Goal: Contribute content: Add original content to the website for others to see

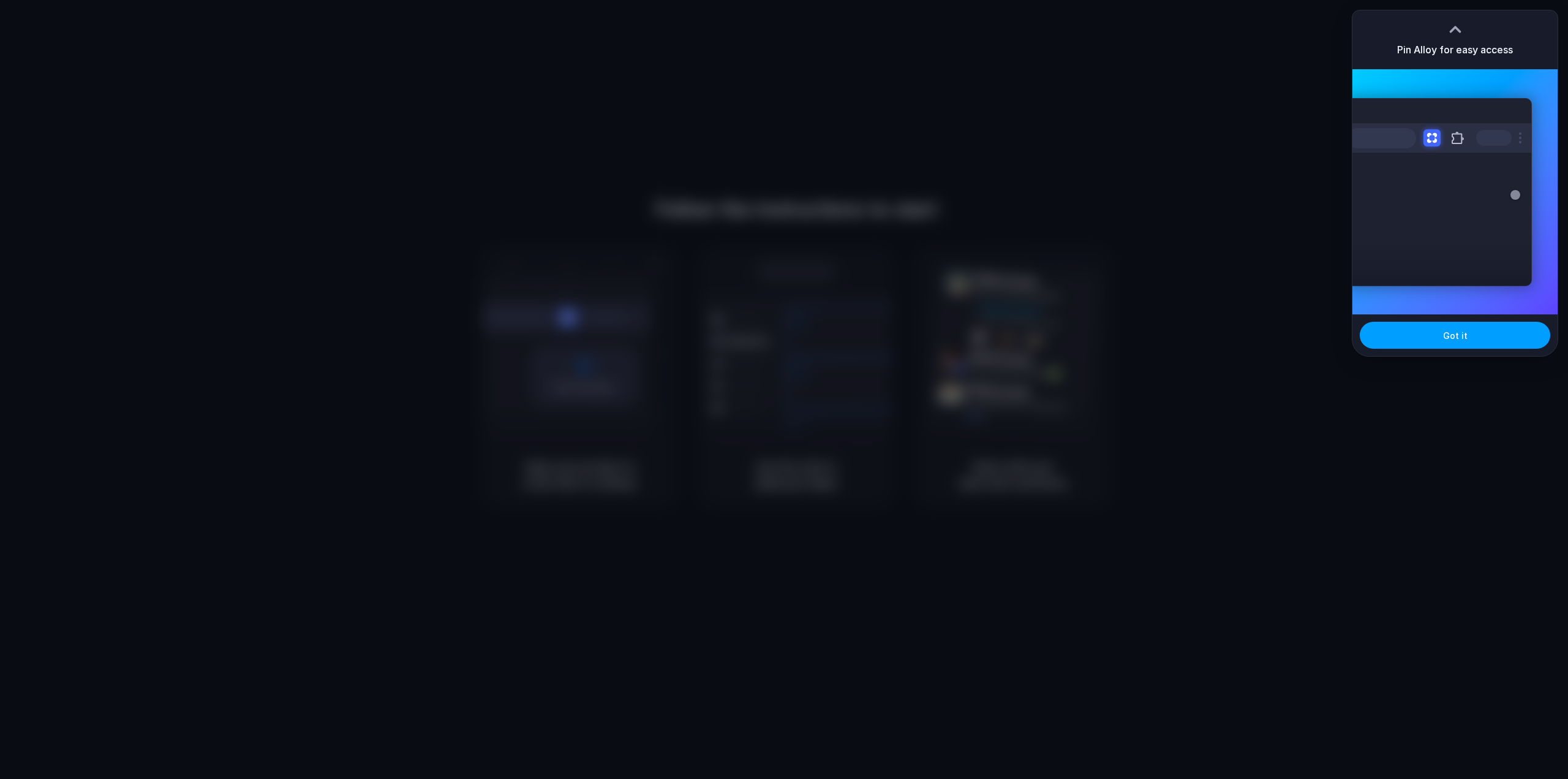
click at [1418, 337] on button "Got it" at bounding box center [1455, 335] width 191 height 27
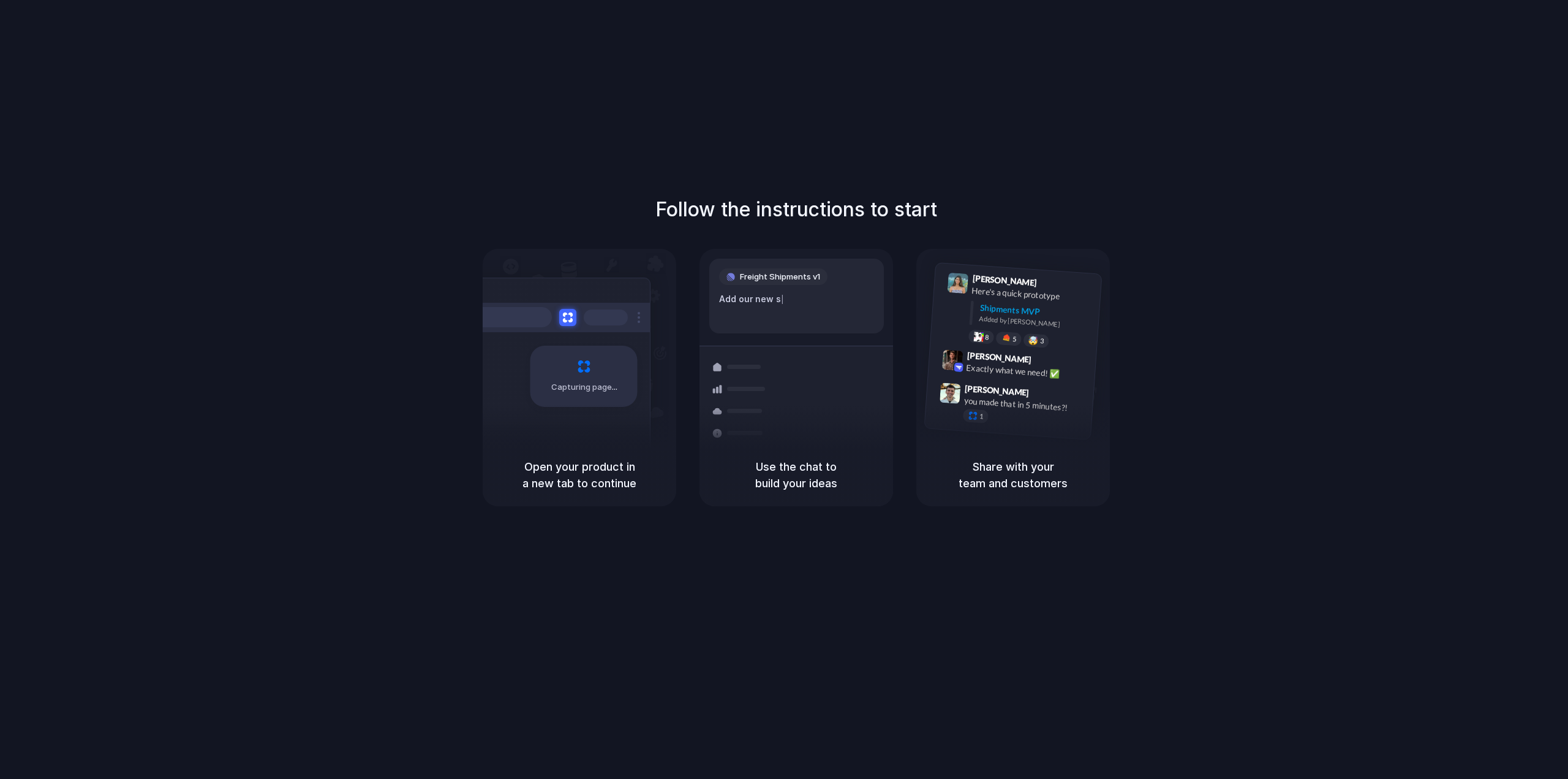
click at [775, 221] on h1 "Follow the instructions to start" at bounding box center [796, 210] width 282 height 29
click at [555, 356] on div "Capturing page" at bounding box center [584, 377] width 107 height 62
click at [567, 382] on span "Capturing page" at bounding box center [585, 387] width 68 height 12
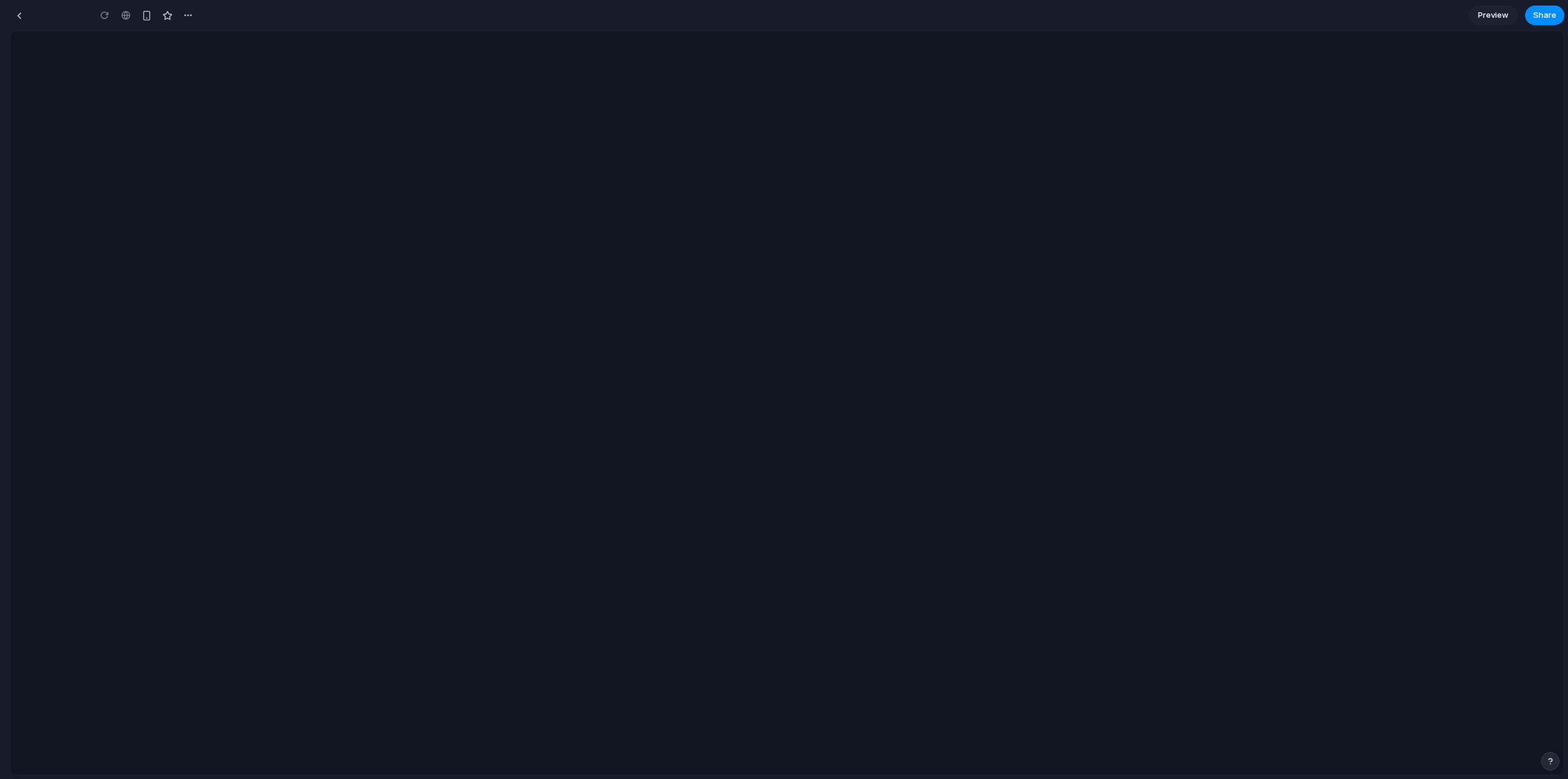
type input "**********"
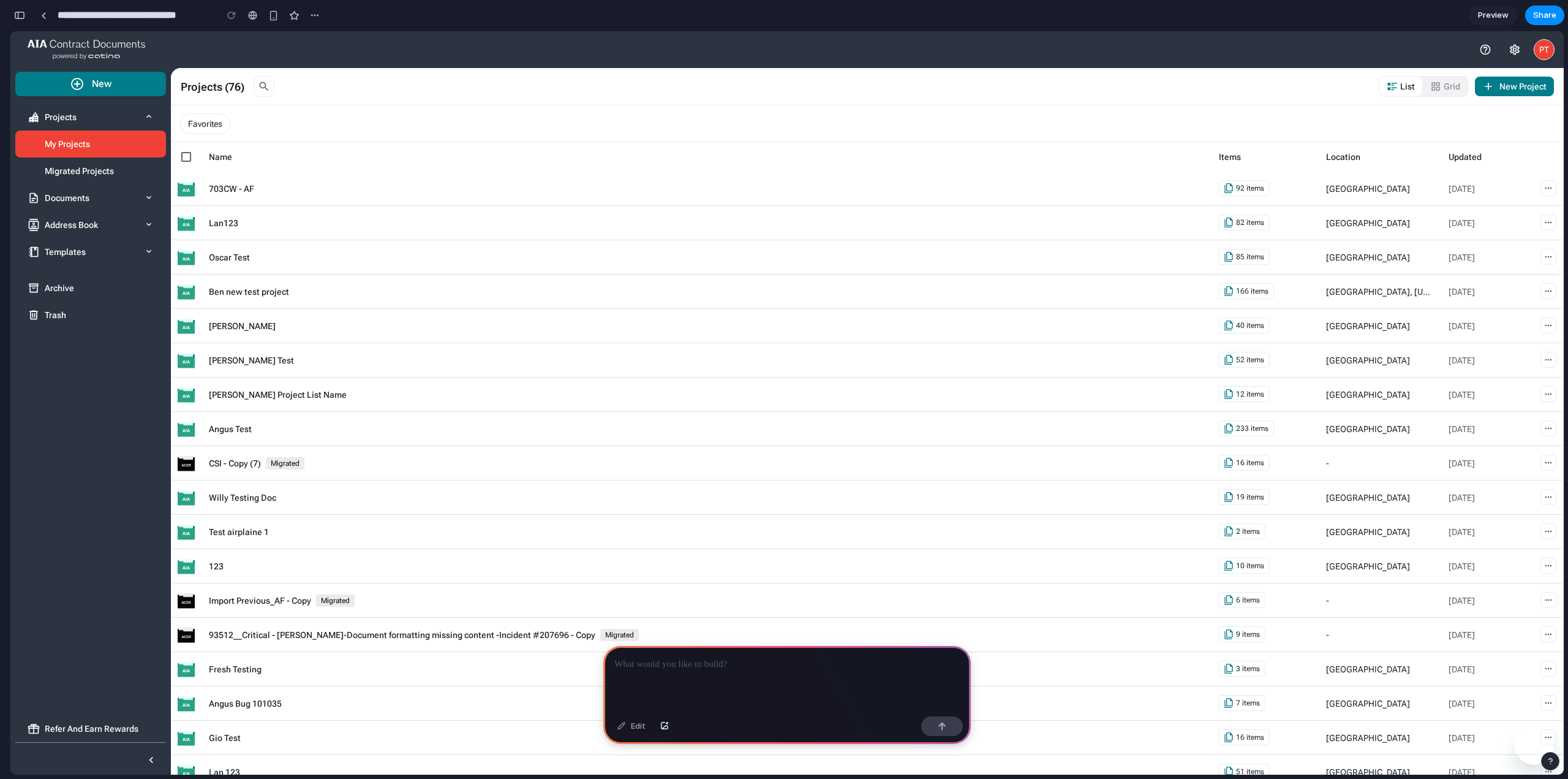
click at [822, 658] on p at bounding box center [787, 663] width 346 height 15
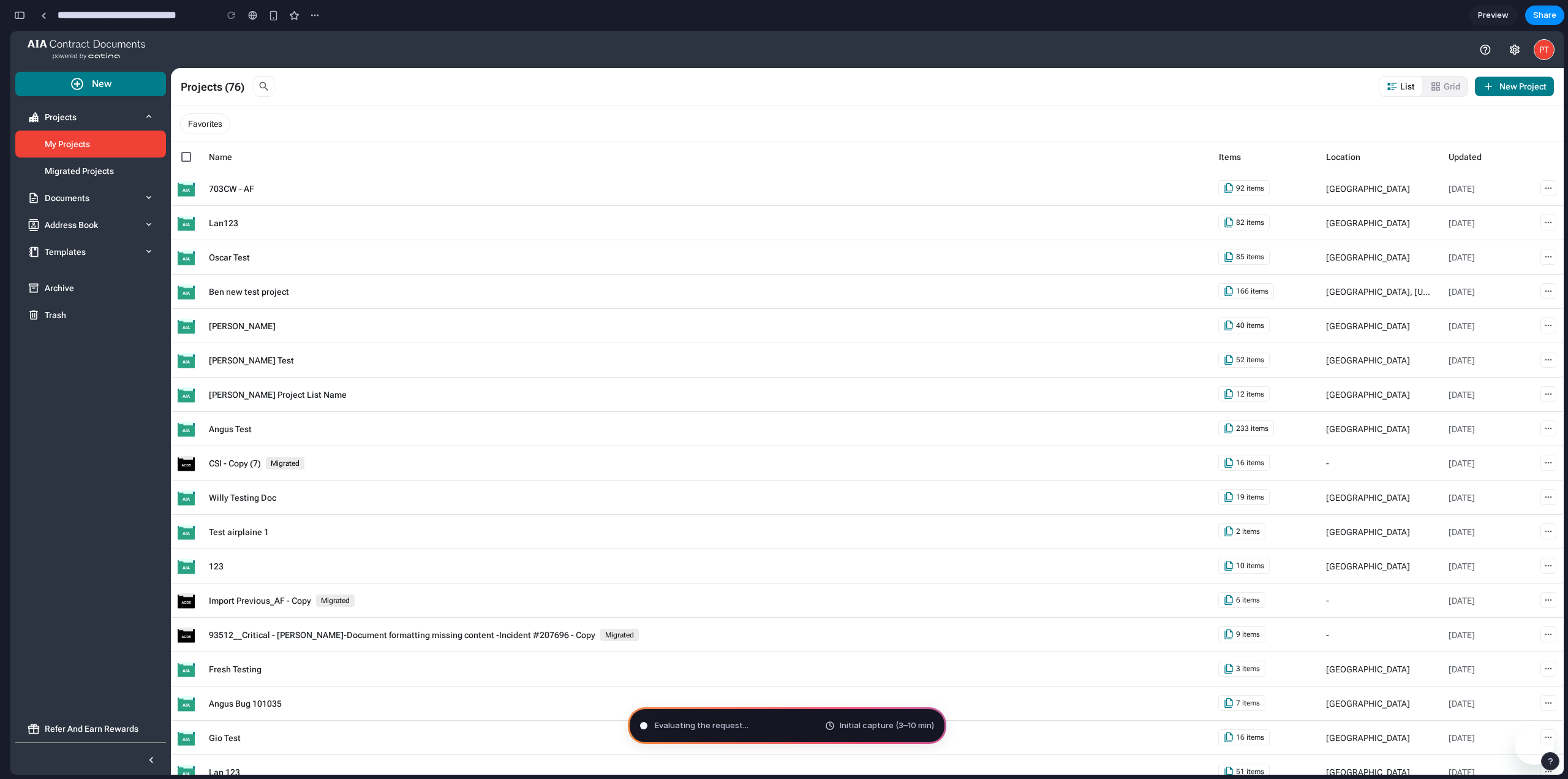
click at [705, 729] on span "Evaluating the request ..." at bounding box center [701, 725] width 93 height 12
click at [318, 15] on div "button" at bounding box center [314, 15] width 9 height 9
click at [318, 15] on div "Duplicate Delete" at bounding box center [784, 390] width 1568 height 779
click at [143, 13] on input "**********" at bounding box center [134, 15] width 157 height 22
click at [24, 17] on div "button" at bounding box center [19, 15] width 11 height 9
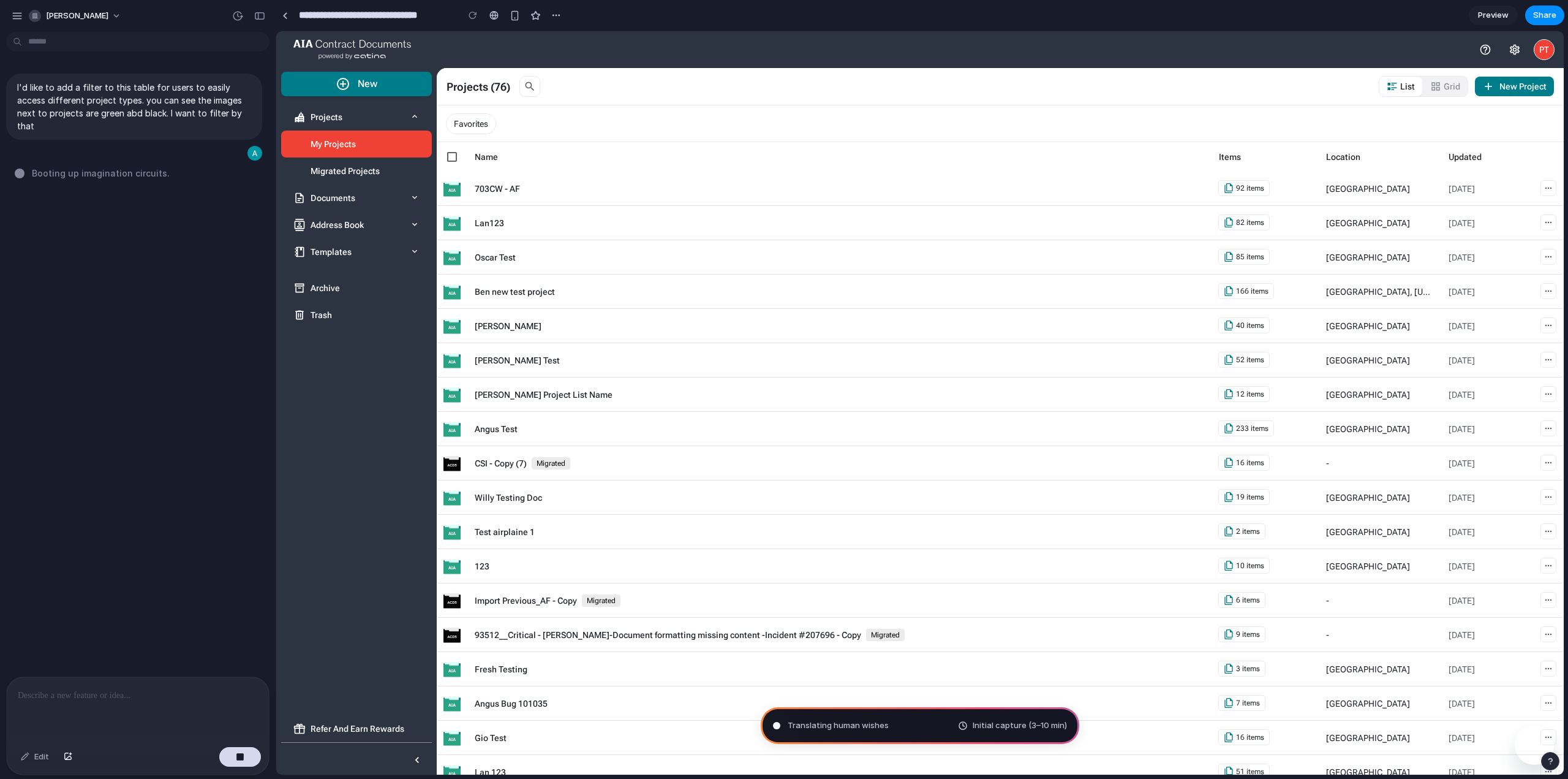
click at [77, 199] on div "I'd like to add a filter to this table for users to easily access different pro…" at bounding box center [134, 356] width 268 height 639
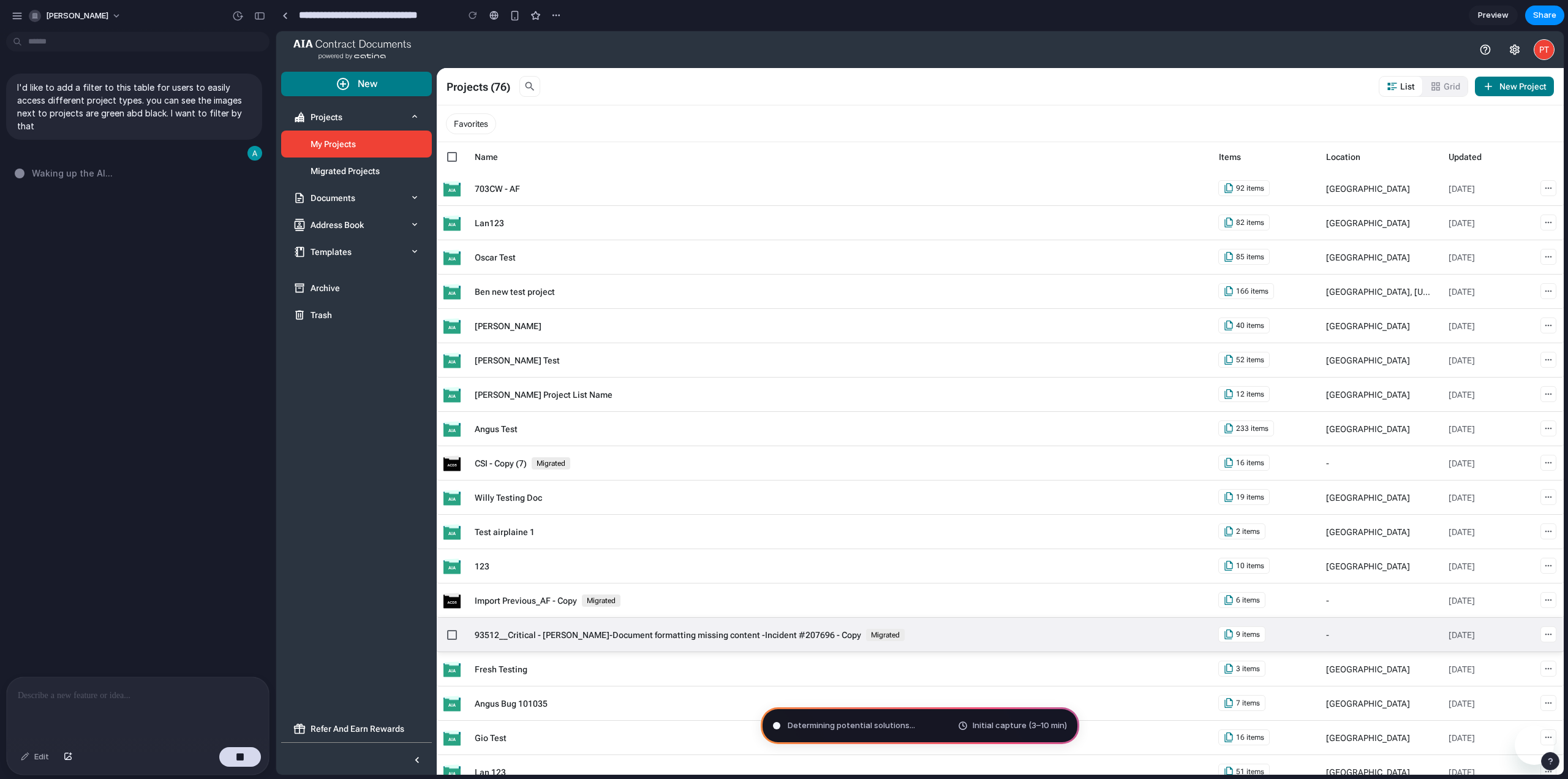
type input "**********"
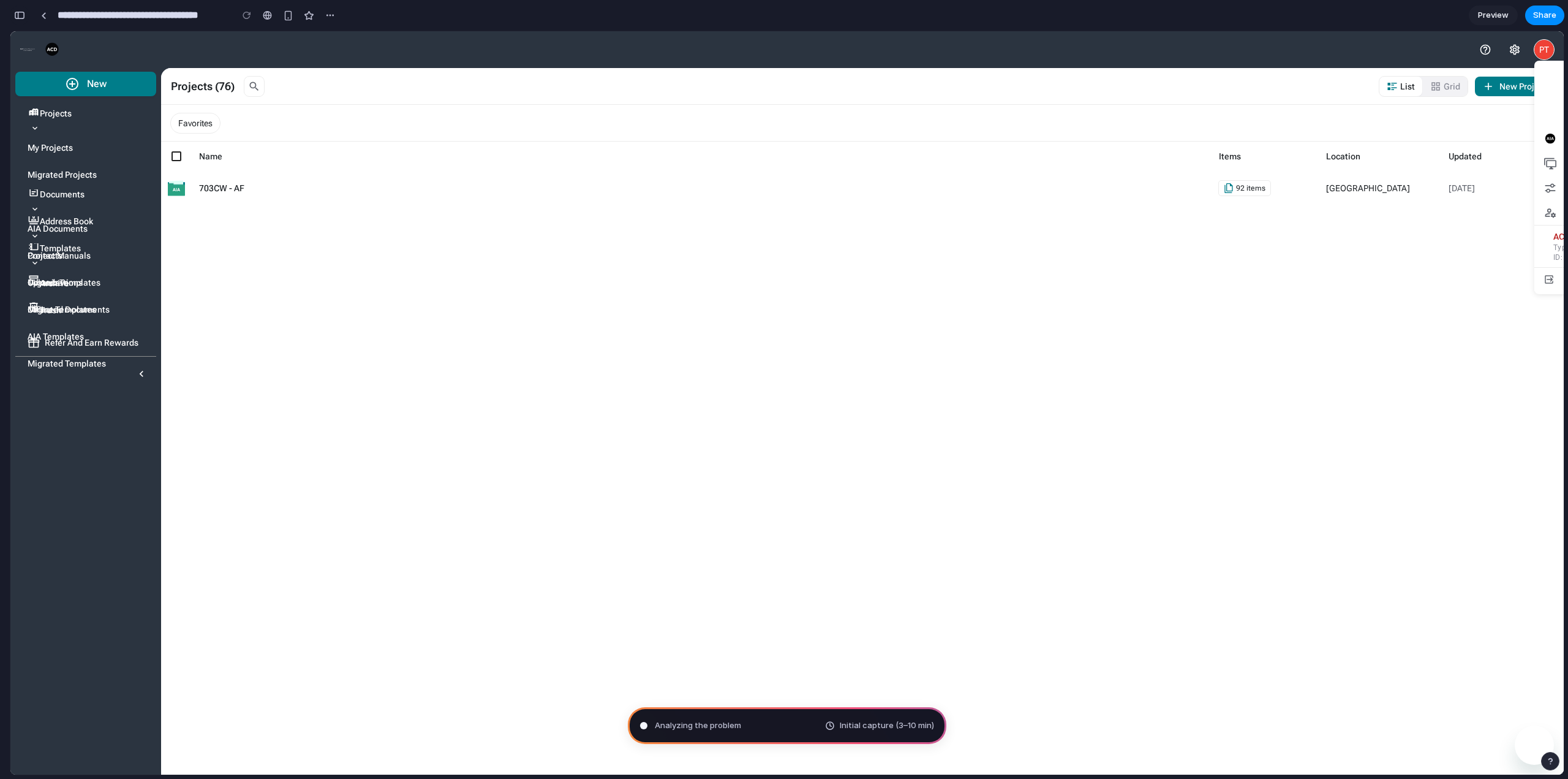
click at [26, 13] on button "button" at bounding box center [19, 15] width 20 height 20
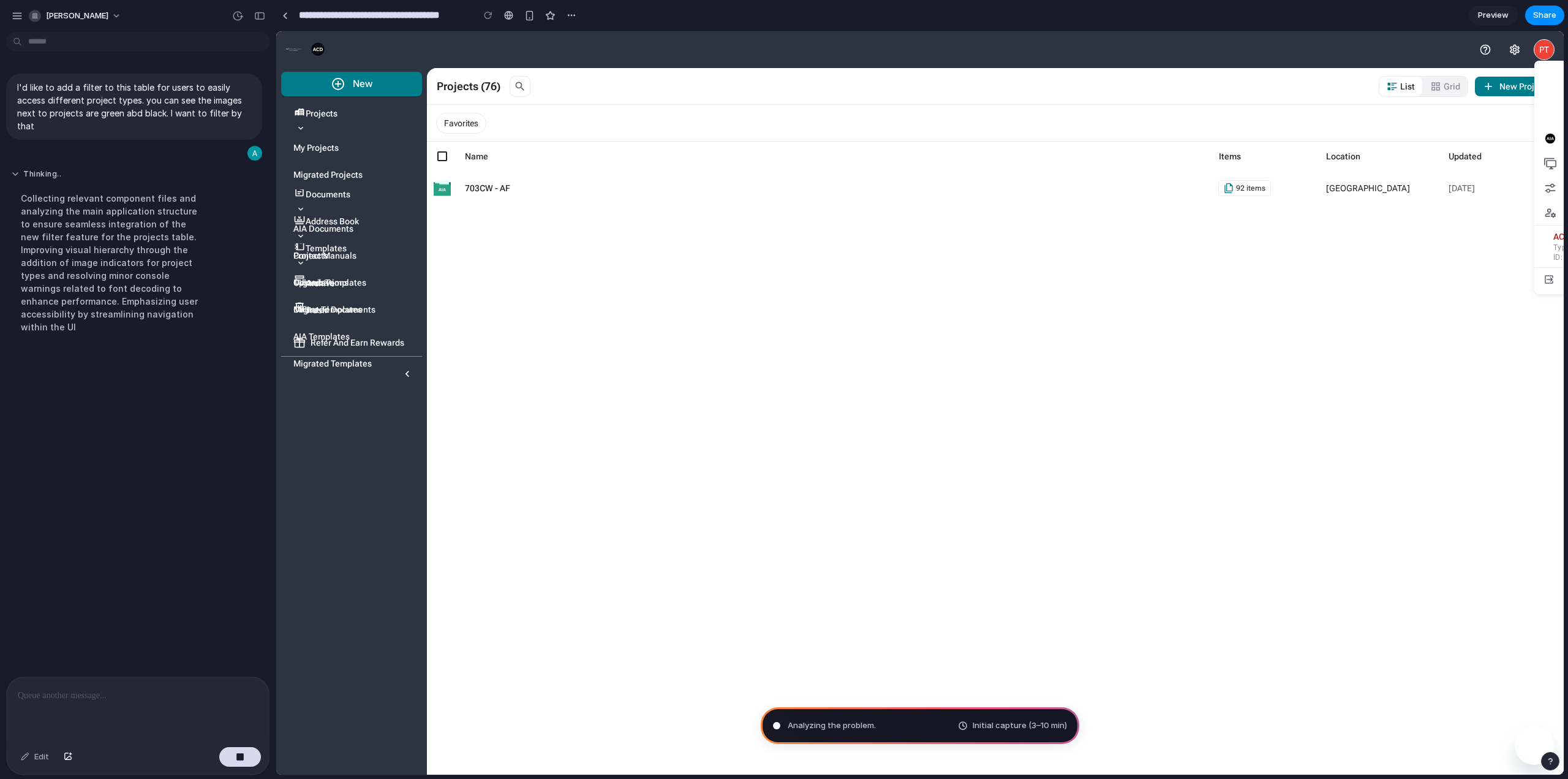
click at [21, 170] on button "Thinking .." at bounding box center [113, 175] width 205 height 10
click at [18, 174] on button "Thinking ..." at bounding box center [113, 175] width 205 height 10
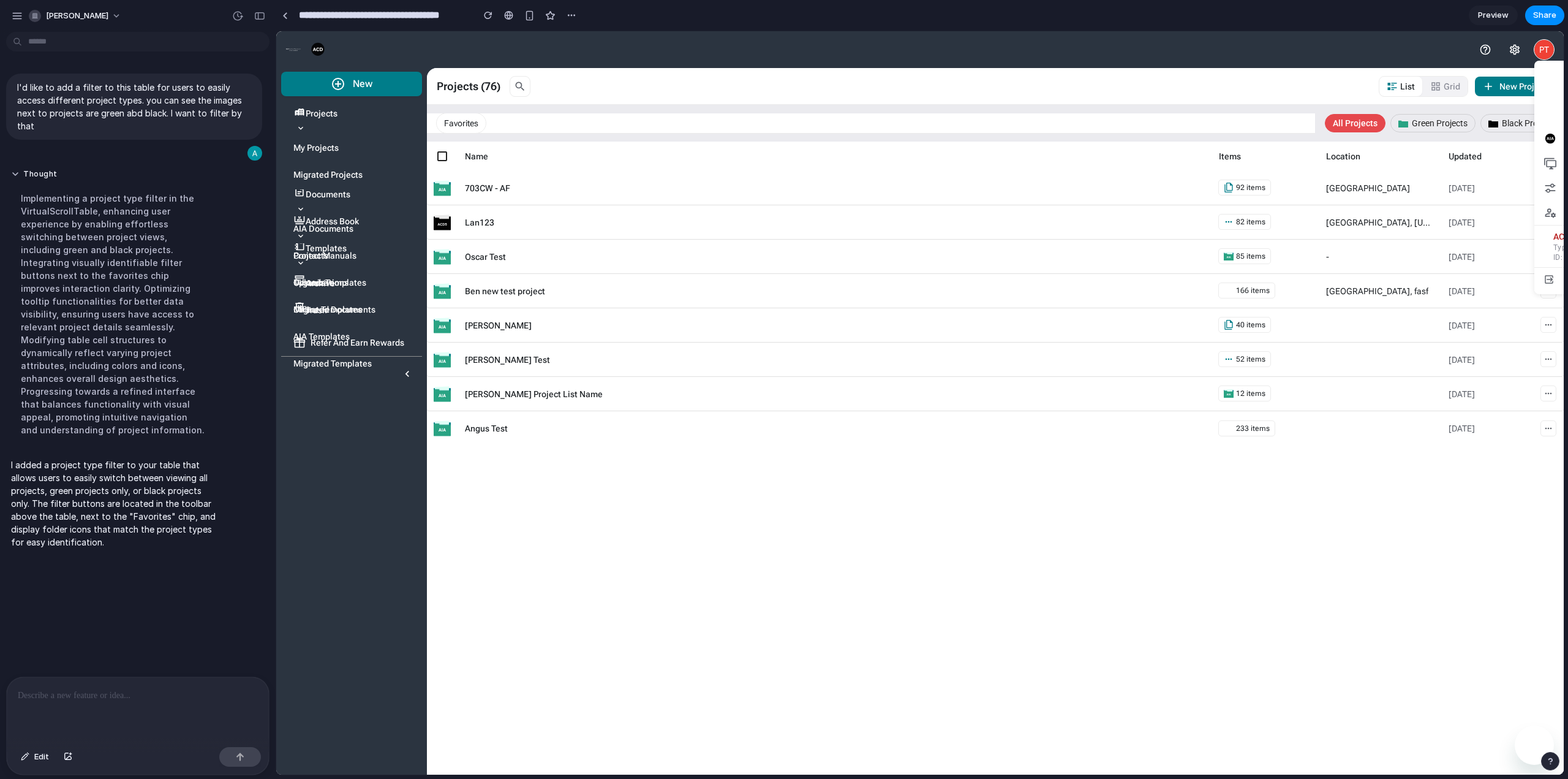
click at [1436, 124] on button "Green Projects" at bounding box center [1433, 122] width 85 height 18
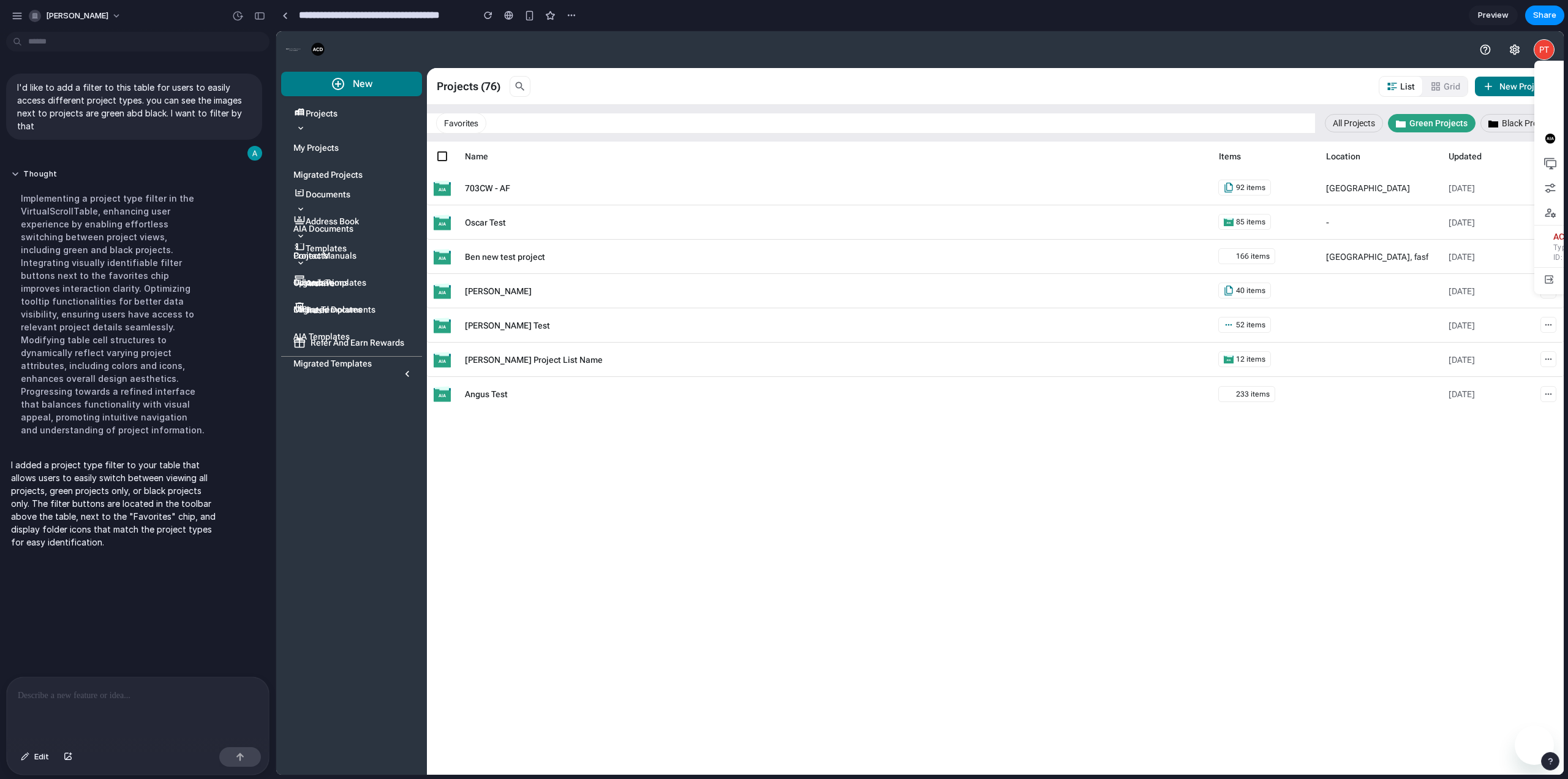
click at [1503, 122] on button "Black Projects" at bounding box center [1522, 122] width 83 height 18
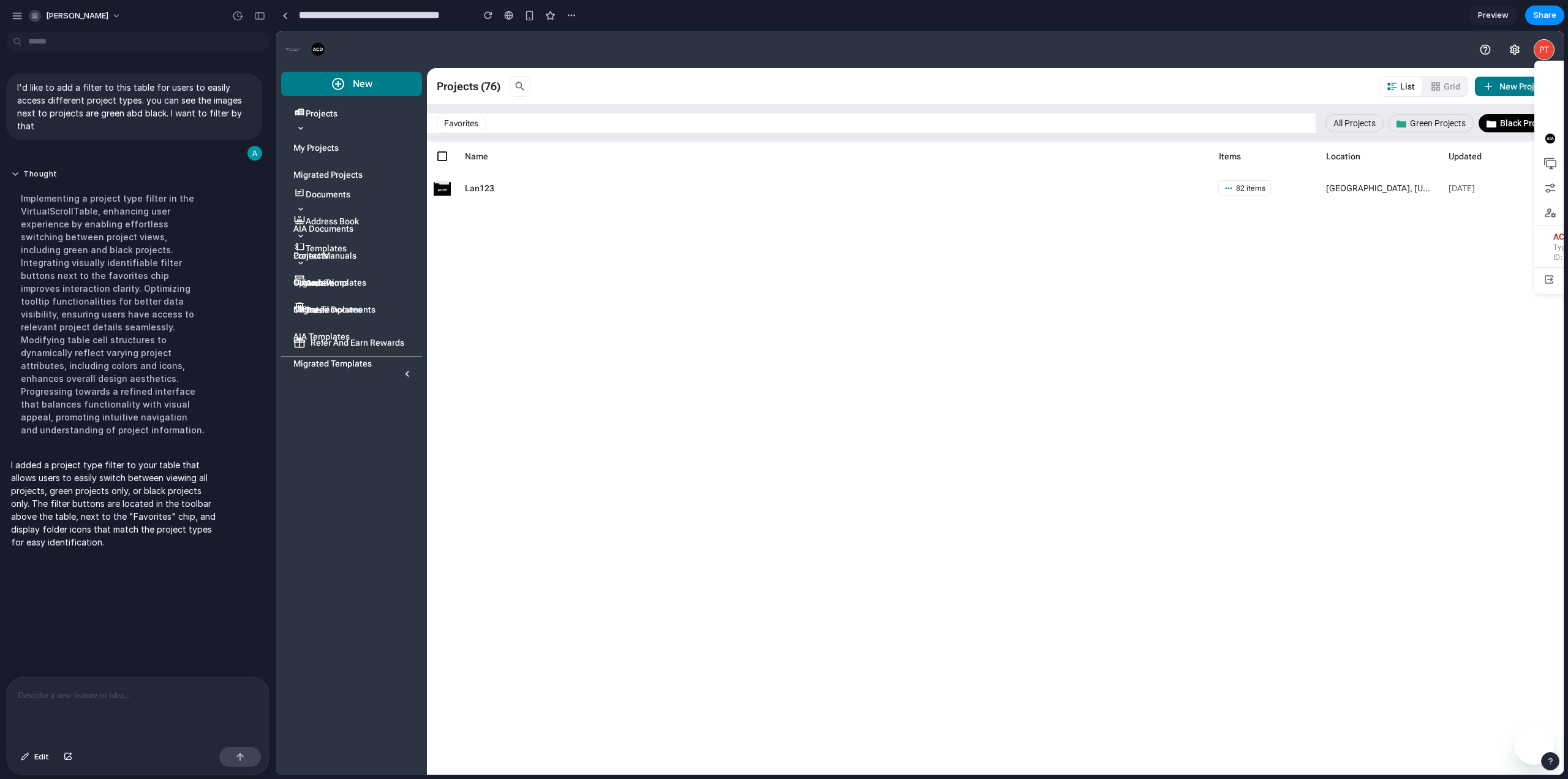
click at [1459, 120] on button "Green Projects" at bounding box center [1430, 122] width 85 height 18
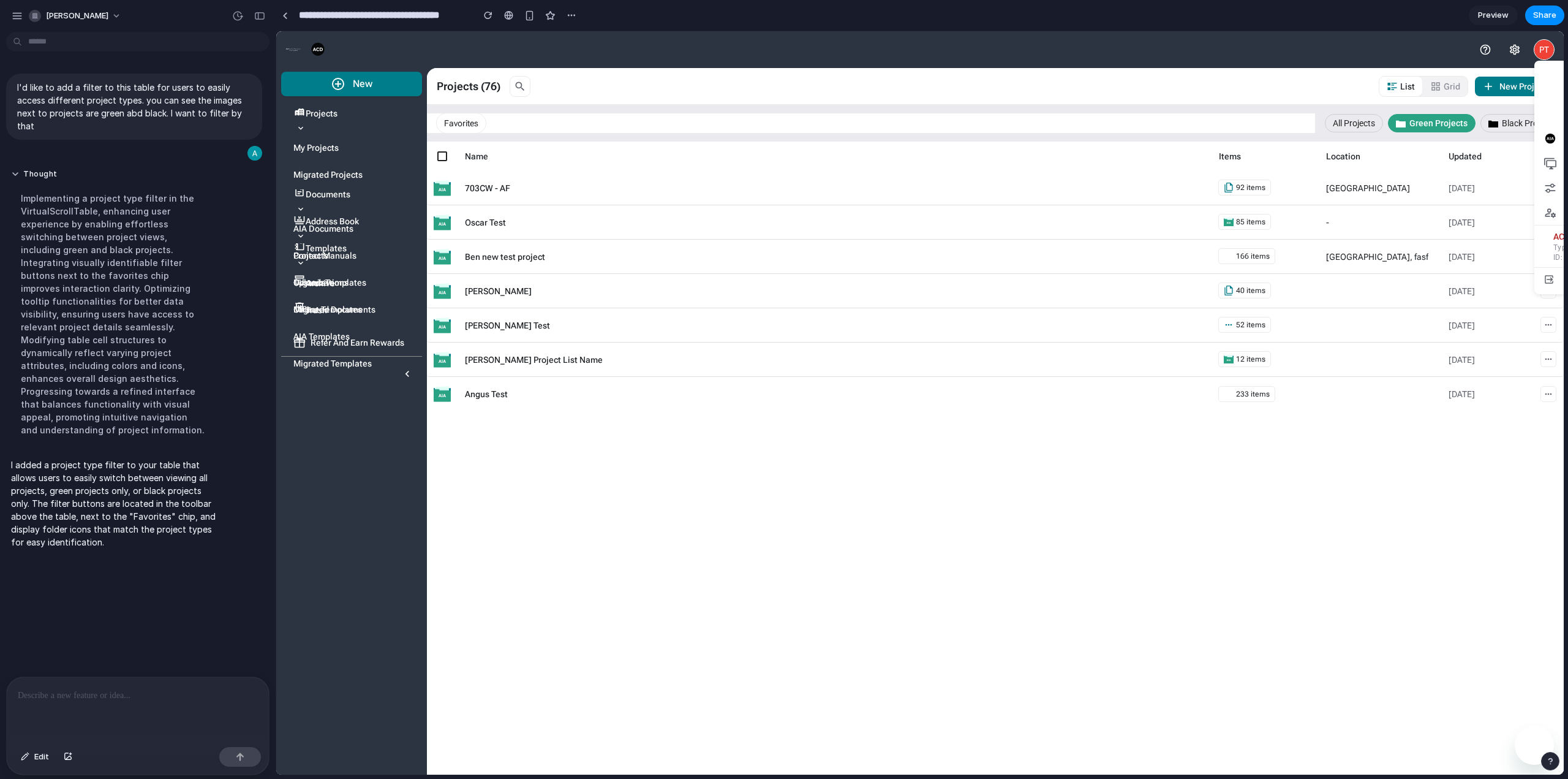
click at [1357, 122] on button "All Projects" at bounding box center [1354, 122] width 58 height 18
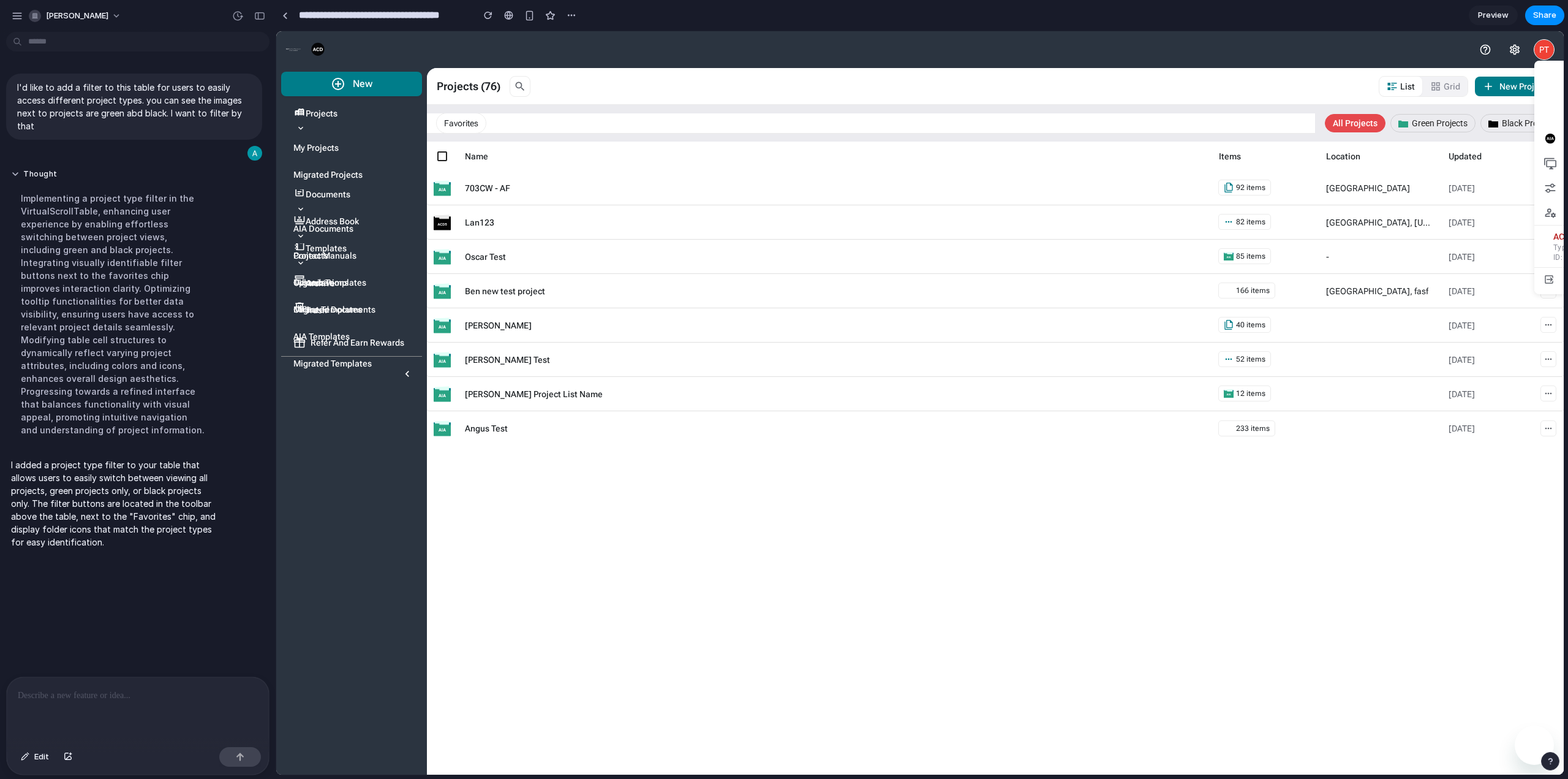
click at [1234, 123] on div "Favorites" at bounding box center [871, 123] width 888 height 21
click at [1540, 57] on div "PT" at bounding box center [1544, 50] width 20 height 20
click at [1540, 49] on div "PT" at bounding box center [1544, 50] width 9 height 12
click at [1313, 38] on mat-toolbar "PT PT Product and Dev Team ACD5 online service Impersonation Mode Subscription …" at bounding box center [920, 49] width 1287 height 37
click at [267, 15] on button "button" at bounding box center [259, 15] width 20 height 20
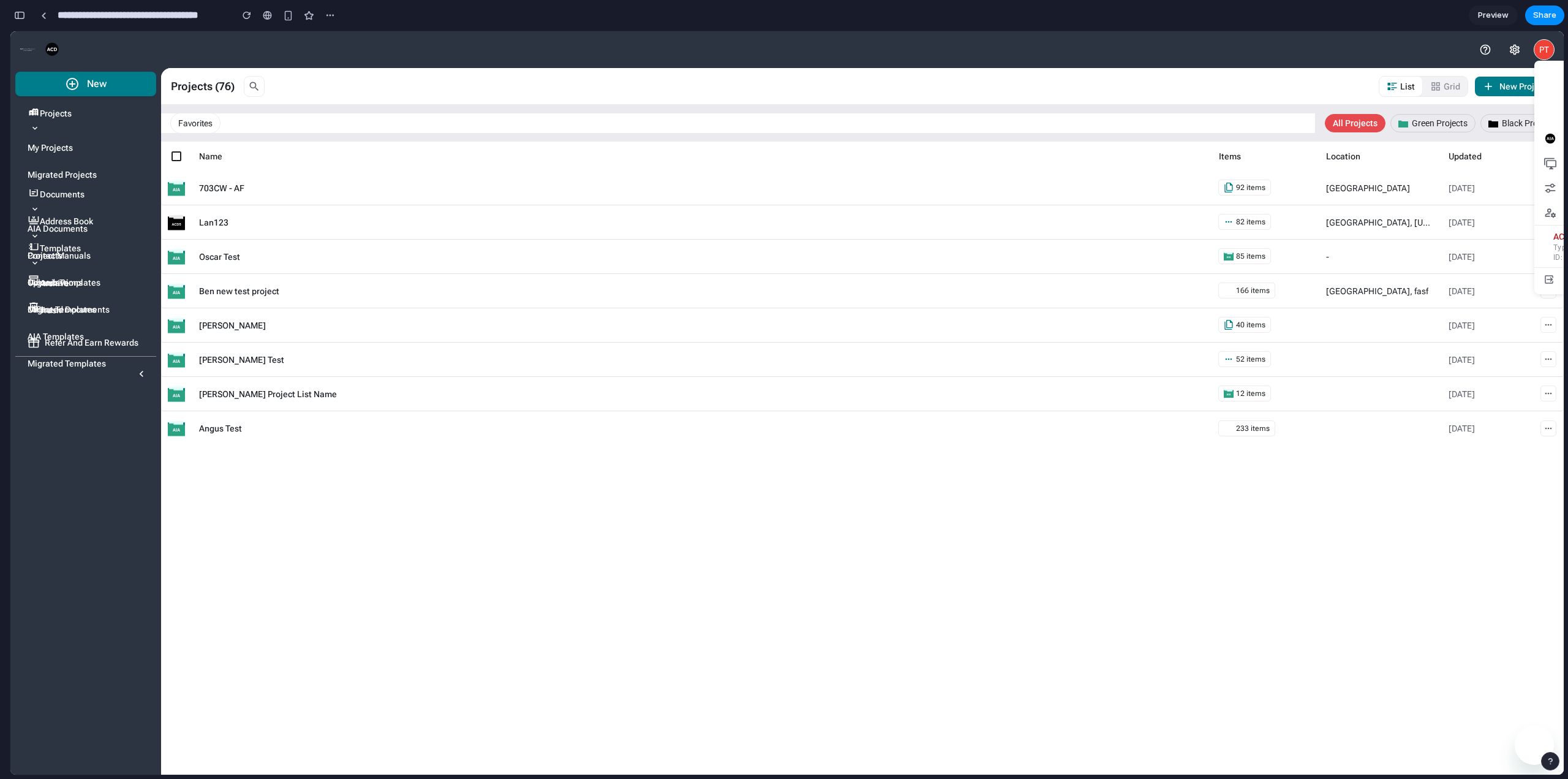
click at [30, 51] on icon at bounding box center [27, 49] width 15 height 15
click at [24, 15] on div "button" at bounding box center [19, 15] width 11 height 9
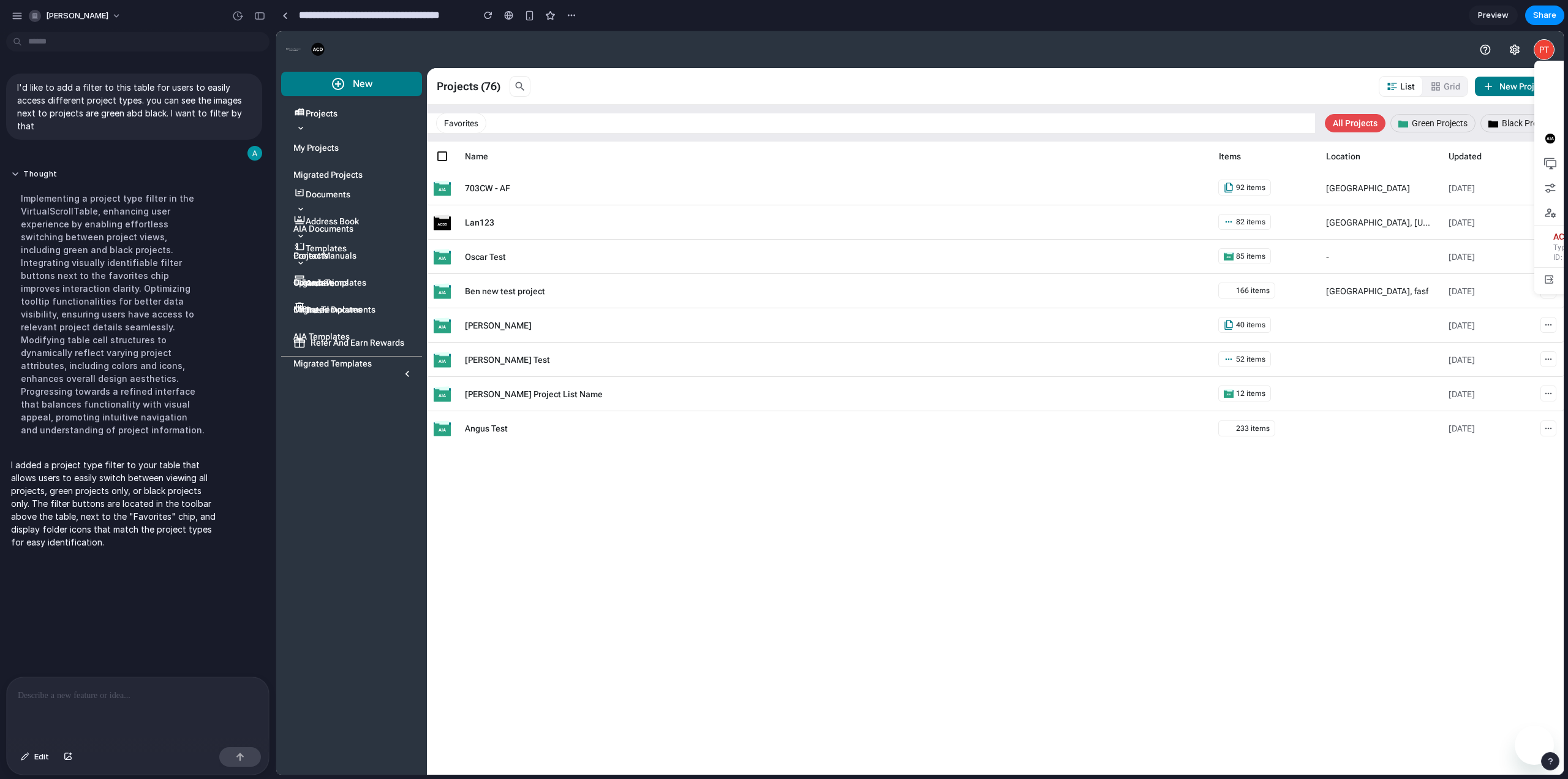
click at [154, 693] on p at bounding box center [138, 695] width 241 height 15
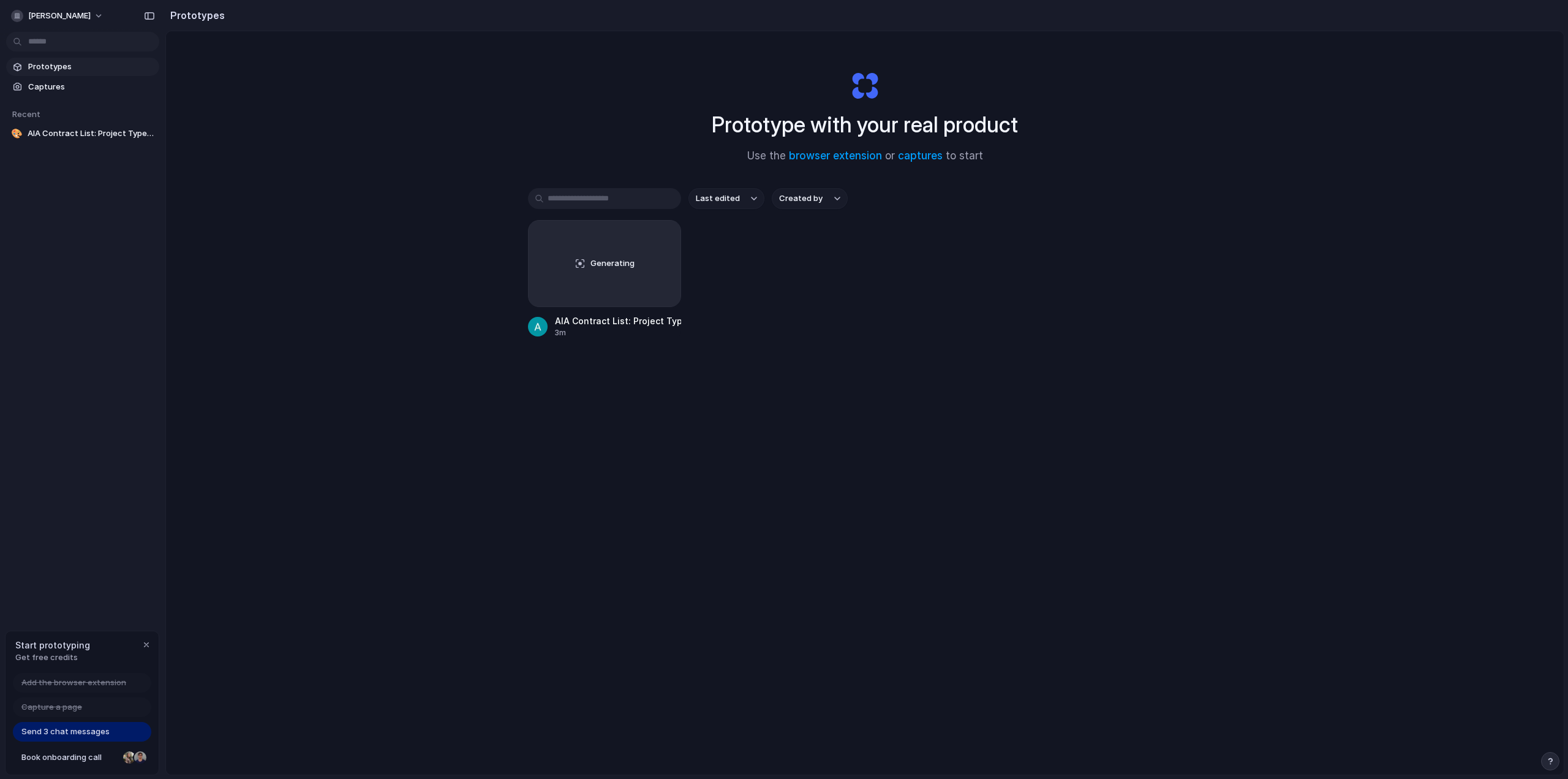
click at [89, 731] on span "Send 3 chat messages" at bounding box center [65, 731] width 88 height 12
click at [275, 704] on div "Prototype with your real product Use the browser extension or captures to start…" at bounding box center [864, 435] width 1398 height 808
